Goal: Go to known website: Access a specific website the user already knows

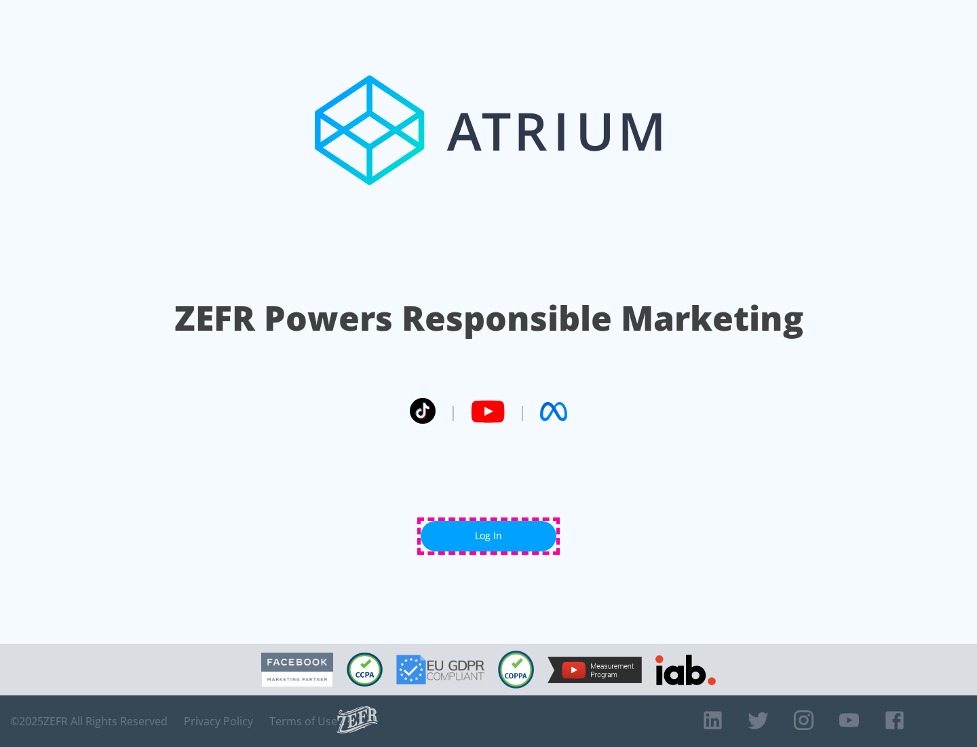
click at [489, 535] on link "Log In" at bounding box center [489, 536] width 136 height 31
